Goal: Transaction & Acquisition: Purchase product/service

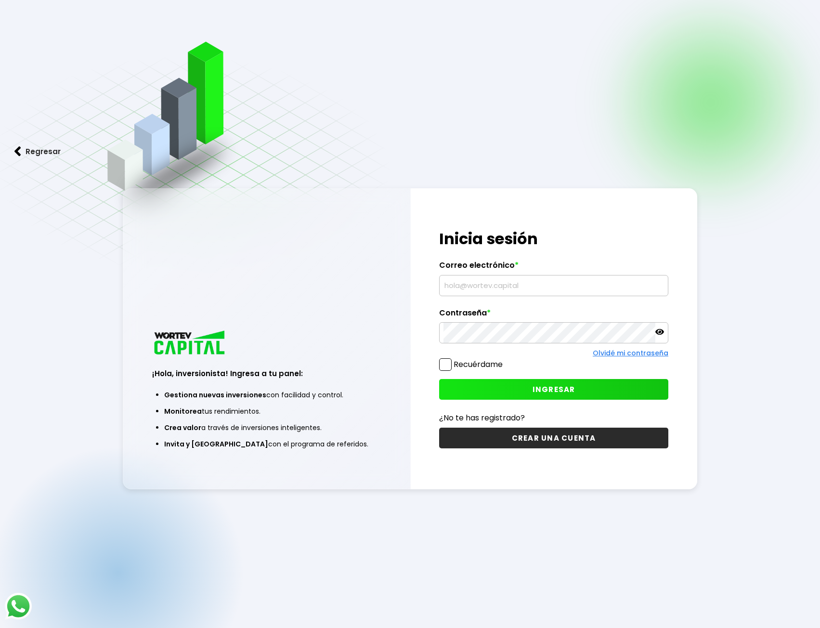
click at [479, 291] on input "text" at bounding box center [553, 285] width 220 height 20
click at [541, 287] on input "text" at bounding box center [553, 285] width 220 height 20
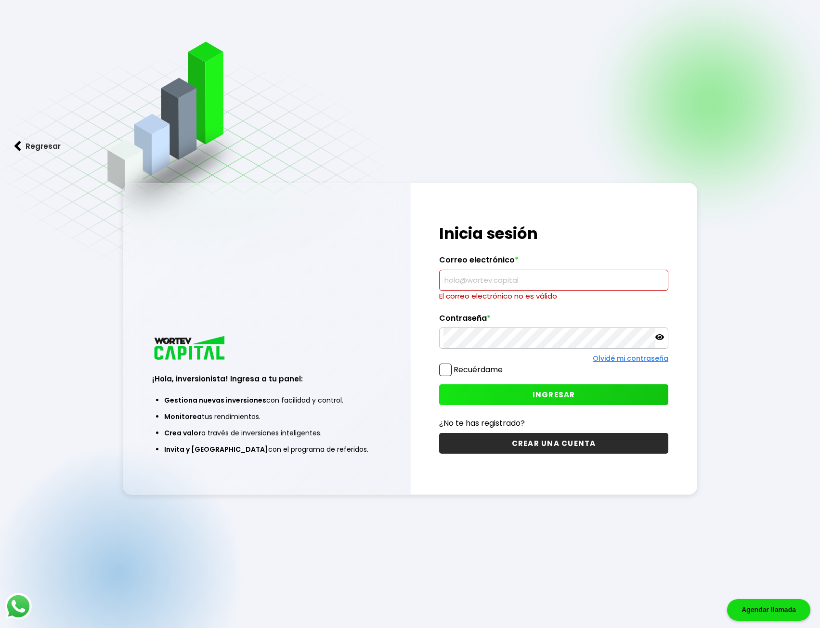
type input "pabloariasperez@gmail.com"
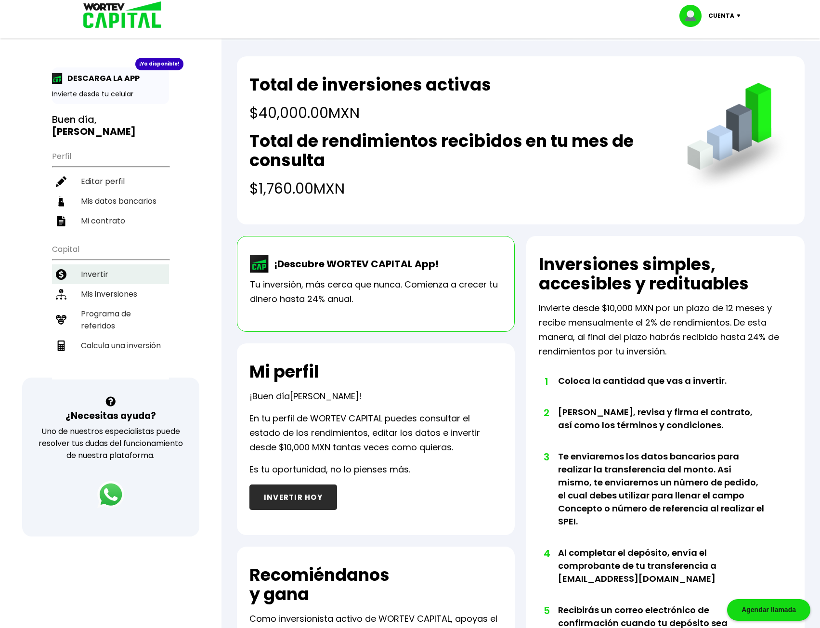
click at [92, 264] on li "Invertir" at bounding box center [110, 274] width 117 height 20
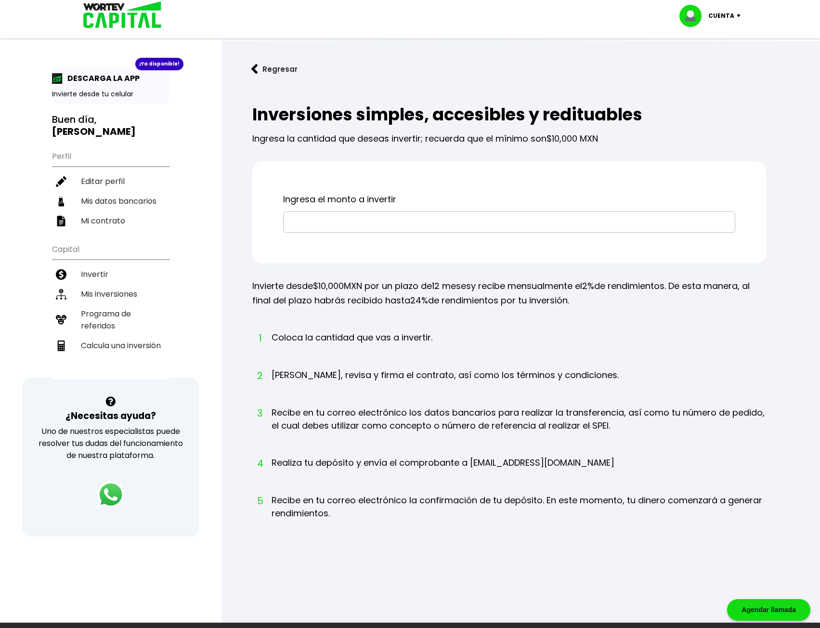
click at [313, 218] on input "text" at bounding box center [508, 222] width 443 height 20
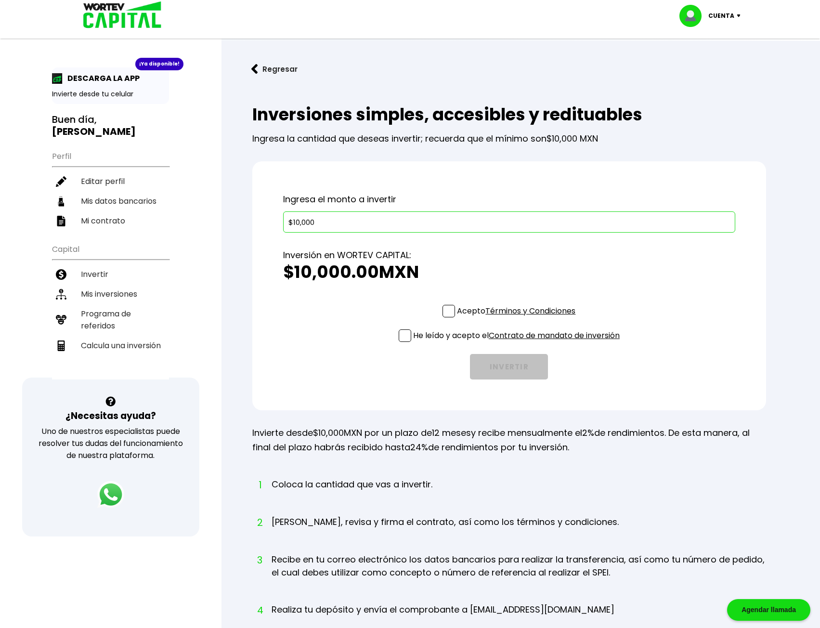
click at [295, 225] on input "$10,000" at bounding box center [508, 222] width 443 height 20
type input "$20,000"
click at [111, 284] on li "Mis inversiones" at bounding box center [110, 294] width 117 height 20
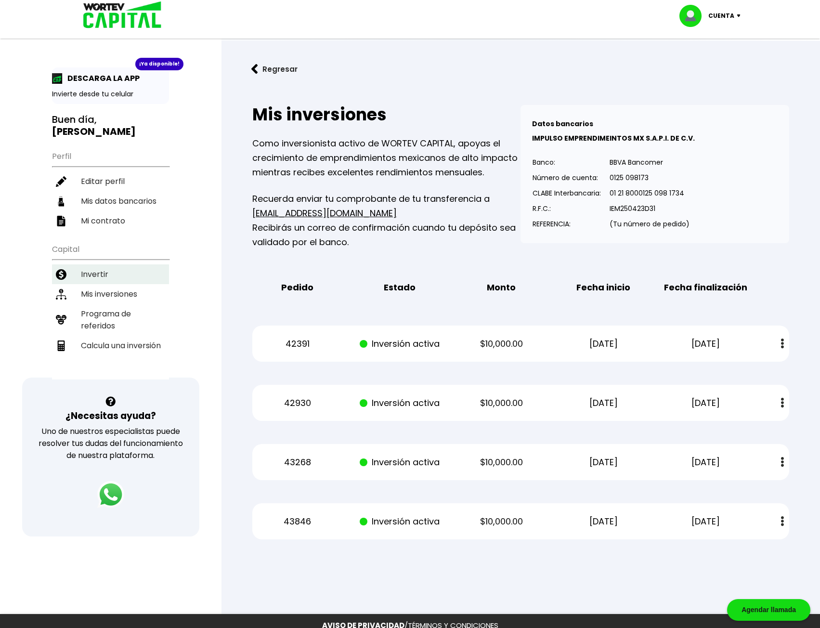
click at [110, 264] on li "Invertir" at bounding box center [110, 274] width 117 height 20
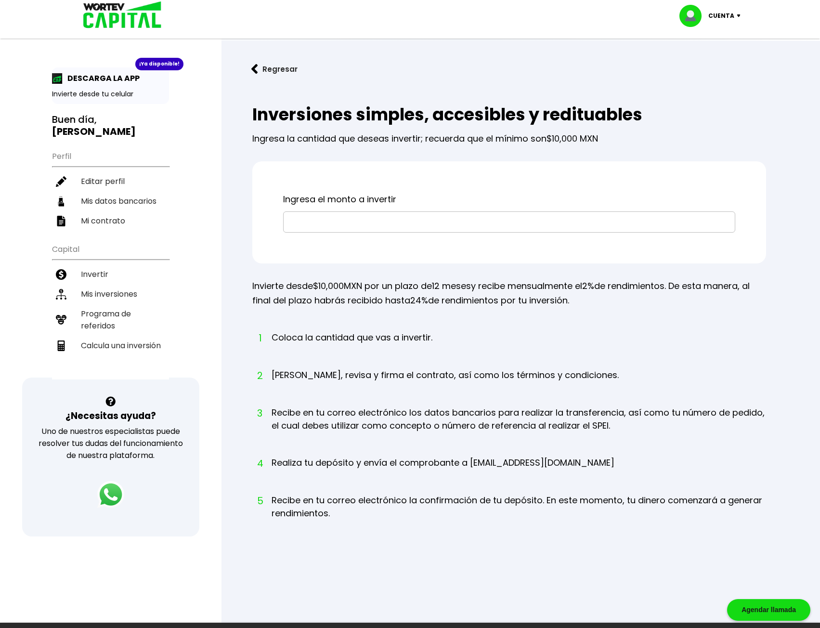
click at [382, 226] on input "text" at bounding box center [508, 222] width 443 height 20
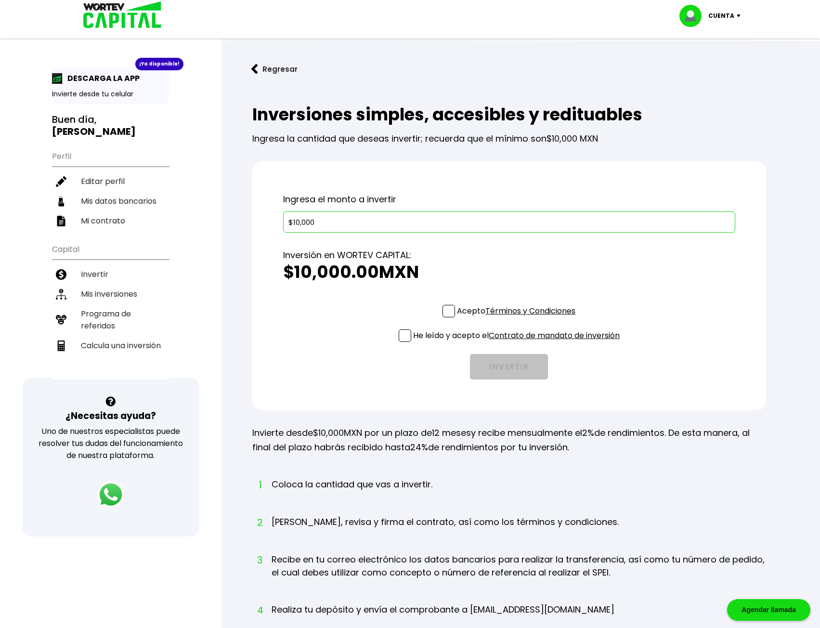
type input "$10,000"
click at [444, 315] on span at bounding box center [448, 311] width 13 height 13
click at [518, 318] on input "Acepto Términos y Condiciones" at bounding box center [518, 318] width 0 height 0
click at [407, 333] on span at bounding box center [404, 335] width 13 height 13
click at [518, 343] on input "He leído y acepto el Contrato de mandato de inversión" at bounding box center [518, 343] width 0 height 0
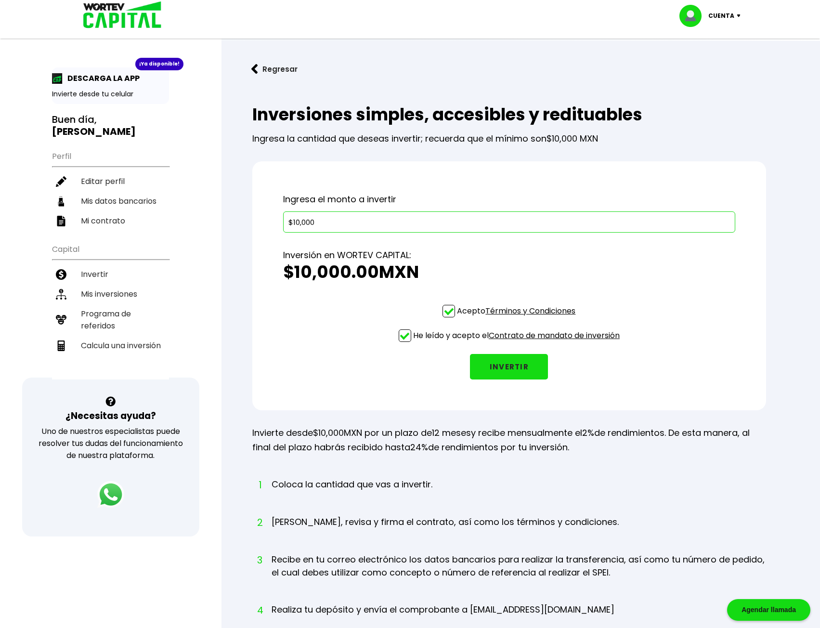
click at [493, 362] on button "INVERTIR" at bounding box center [509, 367] width 78 height 26
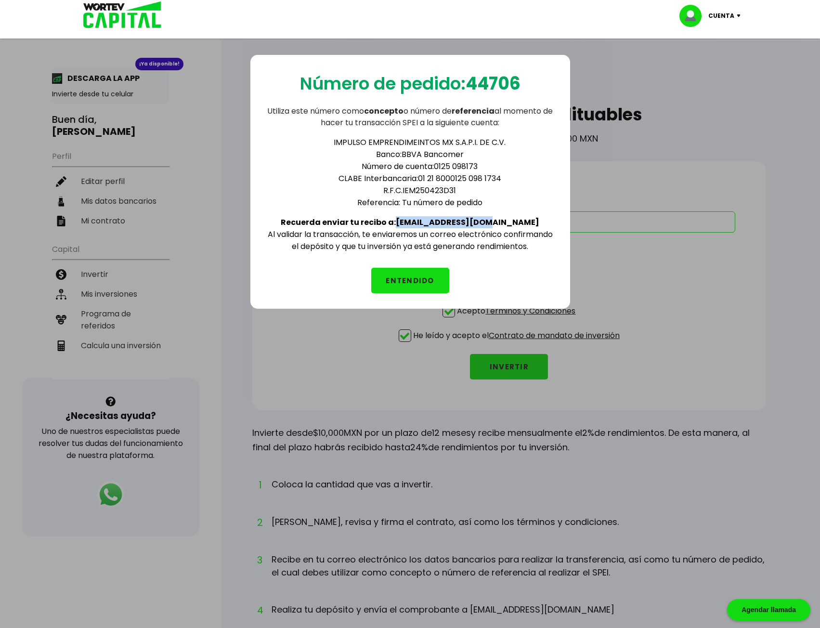
drag, startPoint x: 460, startPoint y: 220, endPoint x: 510, endPoint y: 217, distance: 50.2
click at [510, 217] on div "IMPULSO EMPRENDIMEINTOS MX S.A.P.I. DE C.V. Banco: BBVA Bancomer Número de cuen…" at bounding box center [410, 190] width 289 height 124
copy b "info@wortev.capital"
click at [389, 272] on button "ENTENDIDO" at bounding box center [410, 281] width 78 height 26
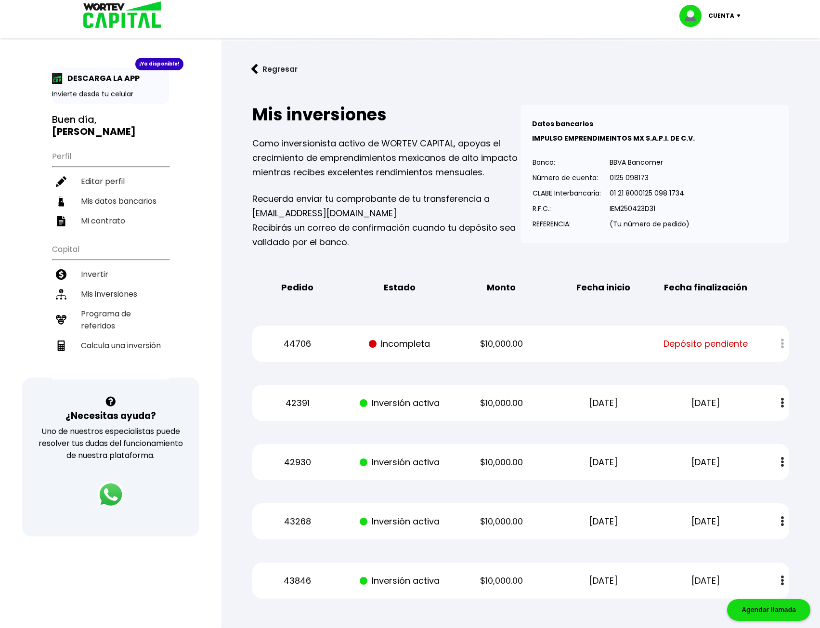
drag, startPoint x: 725, startPoint y: 14, endPoint x: 717, endPoint y: 38, distance: 25.6
click at [726, 13] on p "Cuenta" at bounding box center [721, 16] width 26 height 14
click at [701, 66] on li "Cerrar sesión" at bounding box center [710, 64] width 77 height 20
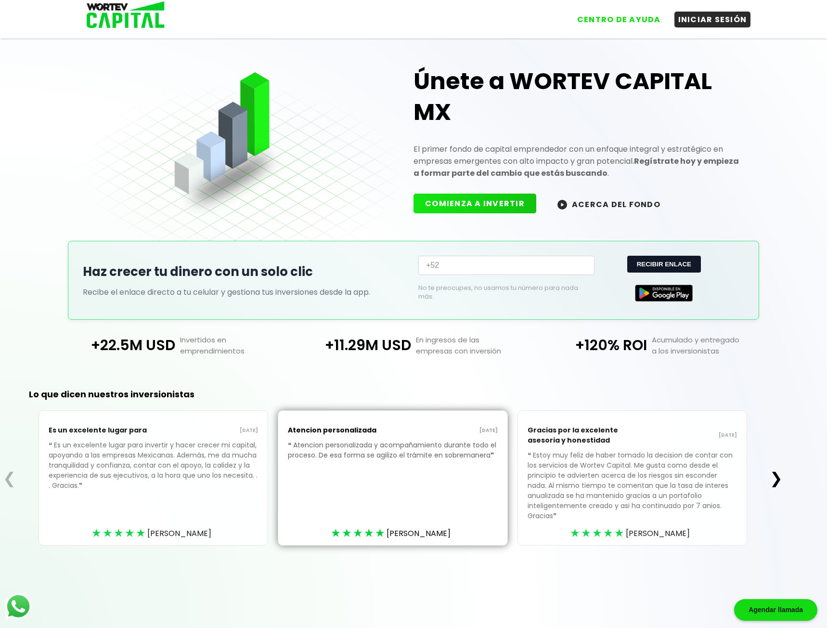
click at [306, 159] on div "Únete a WORTEV CAPITAL MX El primer fondo de capital emprendedor con un enfoque…" at bounding box center [413, 132] width 661 height 217
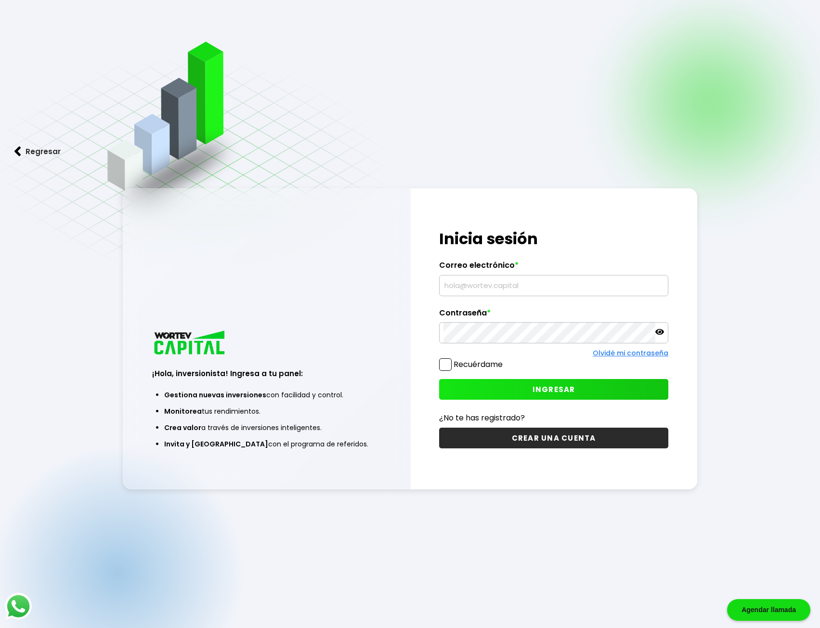
click at [737, 245] on div "Regresar ¡Hola, inversionista! Ingresa a tu panel: Gestiona nuevas inversiones …" at bounding box center [410, 338] width 820 height 676
